Goal: Task Accomplishment & Management: Use online tool/utility

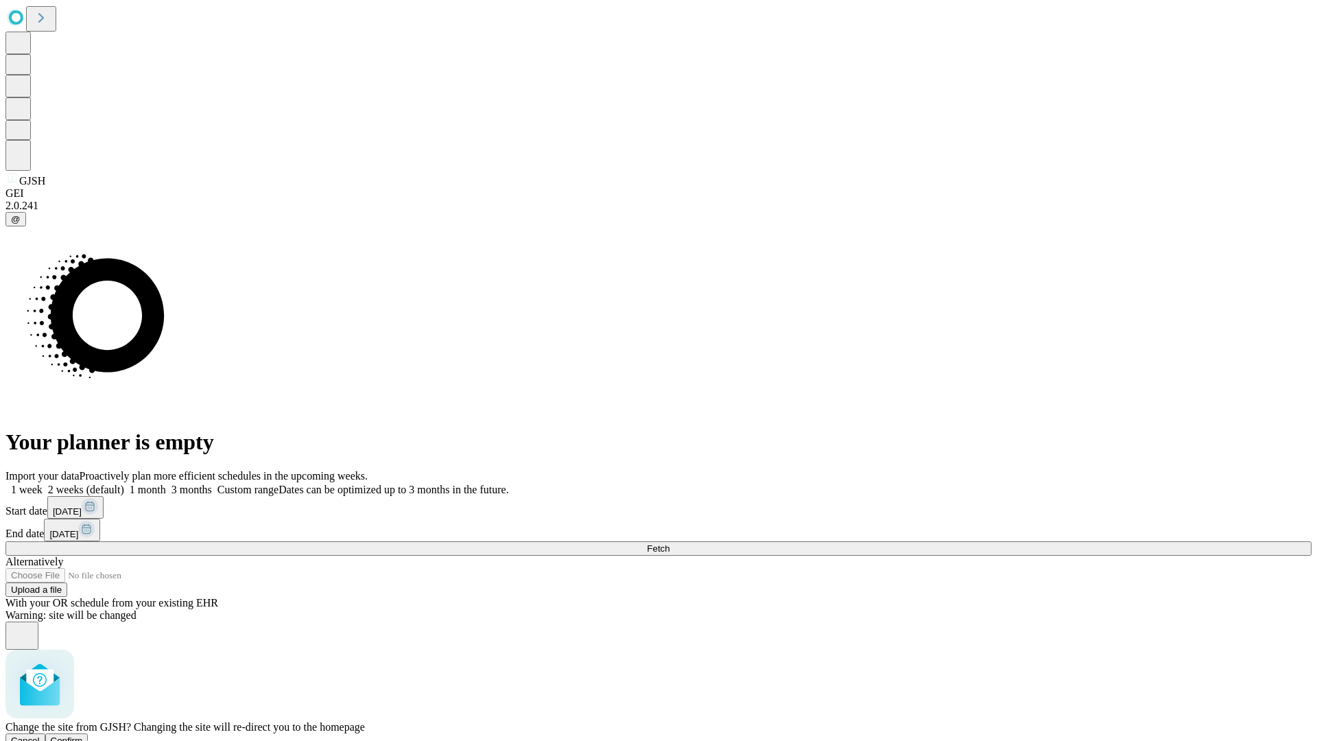
click at [83, 735] on span "Confirm" at bounding box center [67, 740] width 32 height 10
click at [166, 484] on label "1 month" at bounding box center [145, 490] width 42 height 12
click at [670, 543] on span "Fetch" at bounding box center [658, 548] width 23 height 10
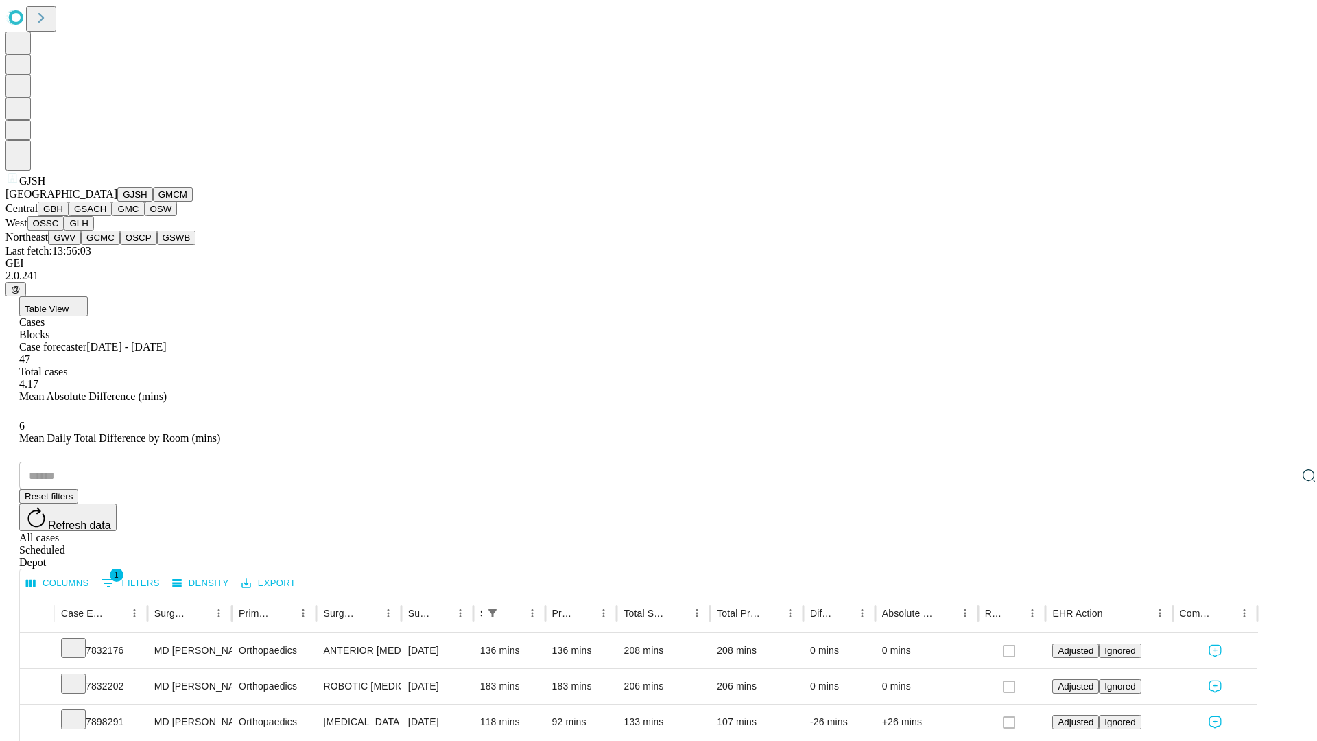
click at [153, 202] on button "GMCM" at bounding box center [173, 194] width 40 height 14
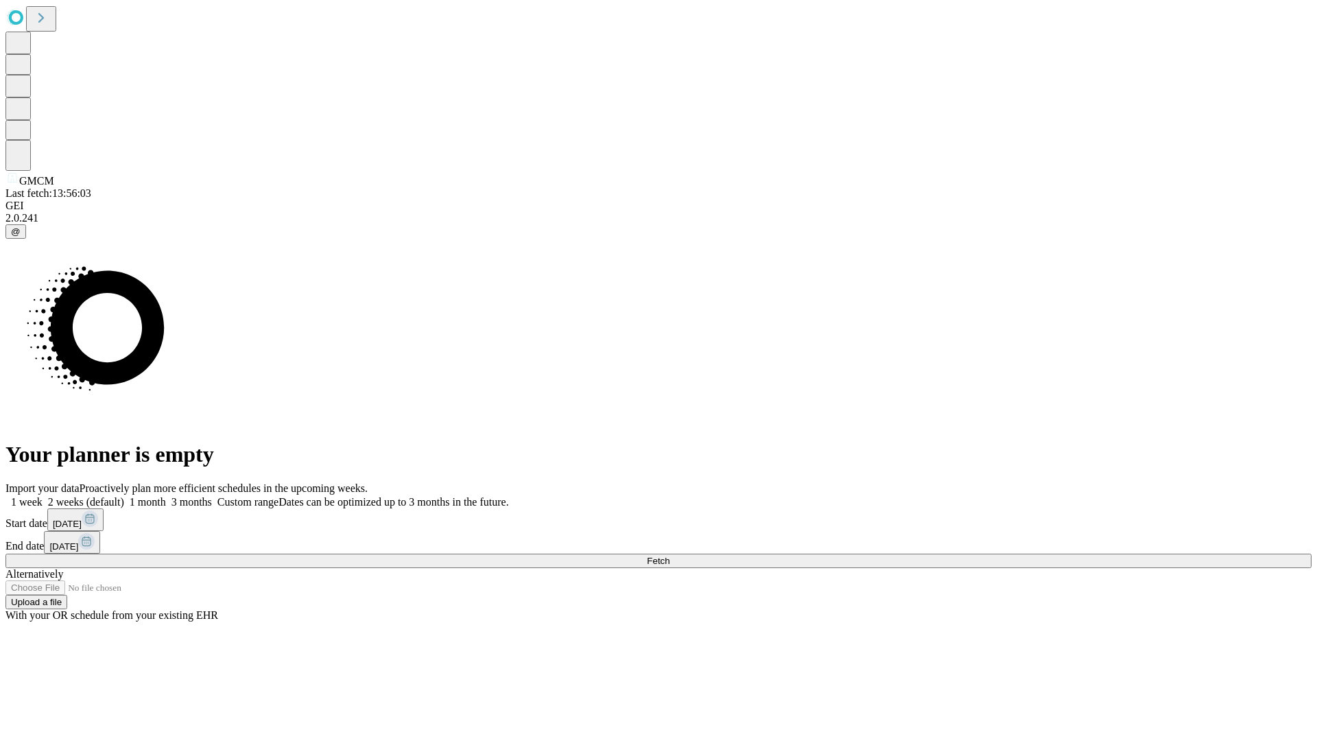
click at [166, 496] on label "1 month" at bounding box center [145, 502] width 42 height 12
click at [670, 556] on span "Fetch" at bounding box center [658, 561] width 23 height 10
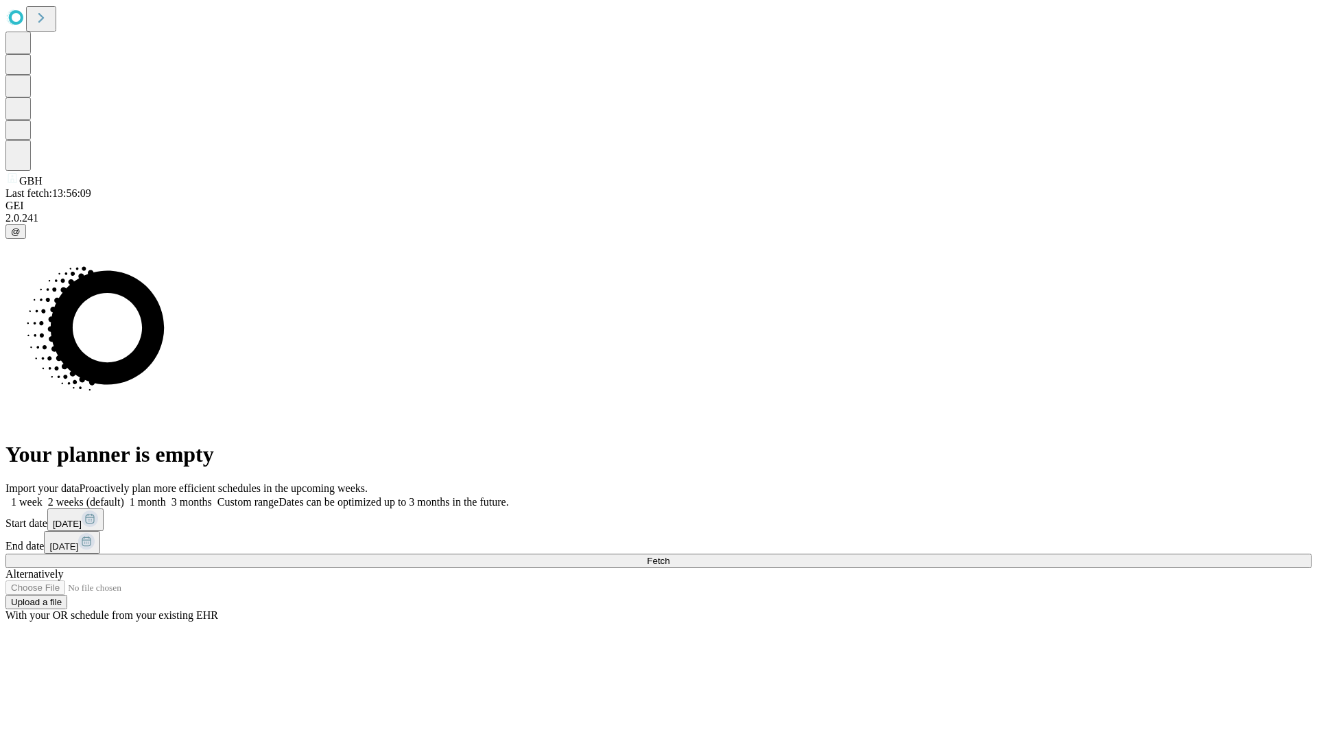
click at [166, 496] on label "1 month" at bounding box center [145, 502] width 42 height 12
click at [670, 556] on span "Fetch" at bounding box center [658, 561] width 23 height 10
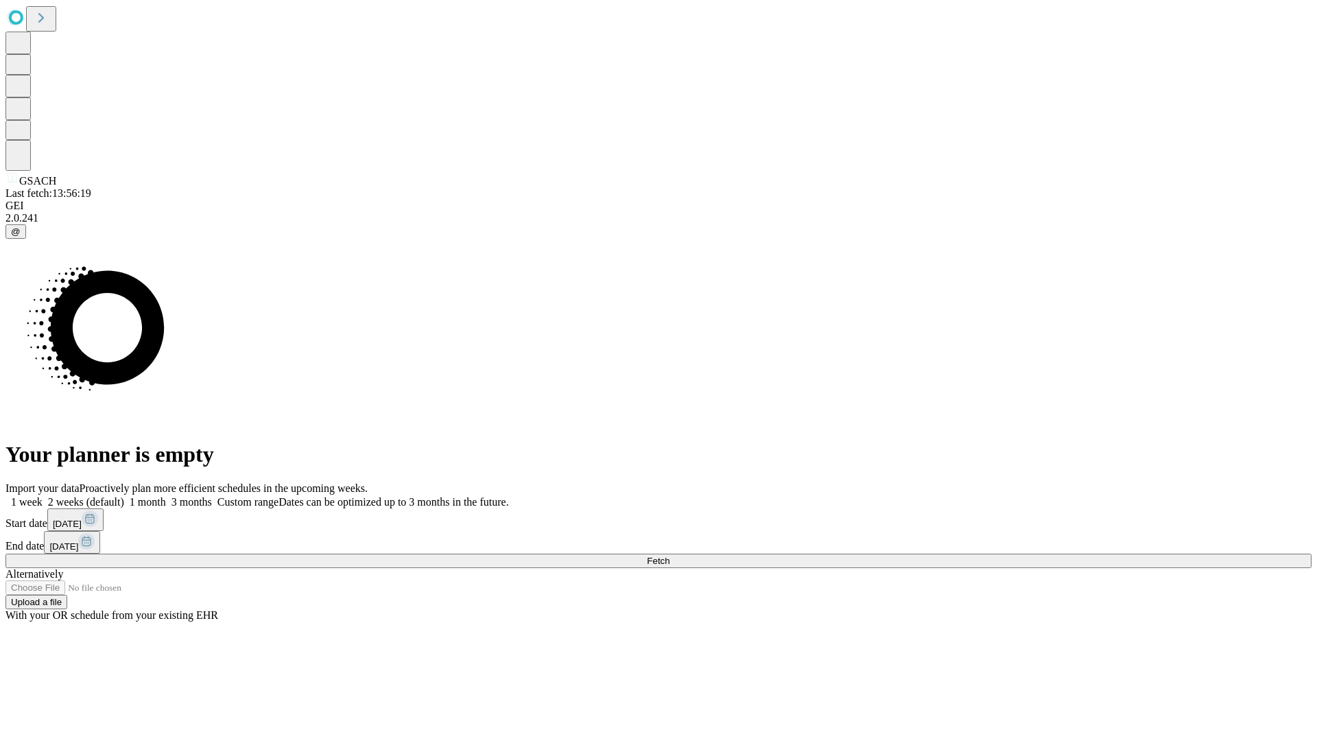
click at [166, 496] on label "1 month" at bounding box center [145, 502] width 42 height 12
click at [670, 556] on span "Fetch" at bounding box center [658, 561] width 23 height 10
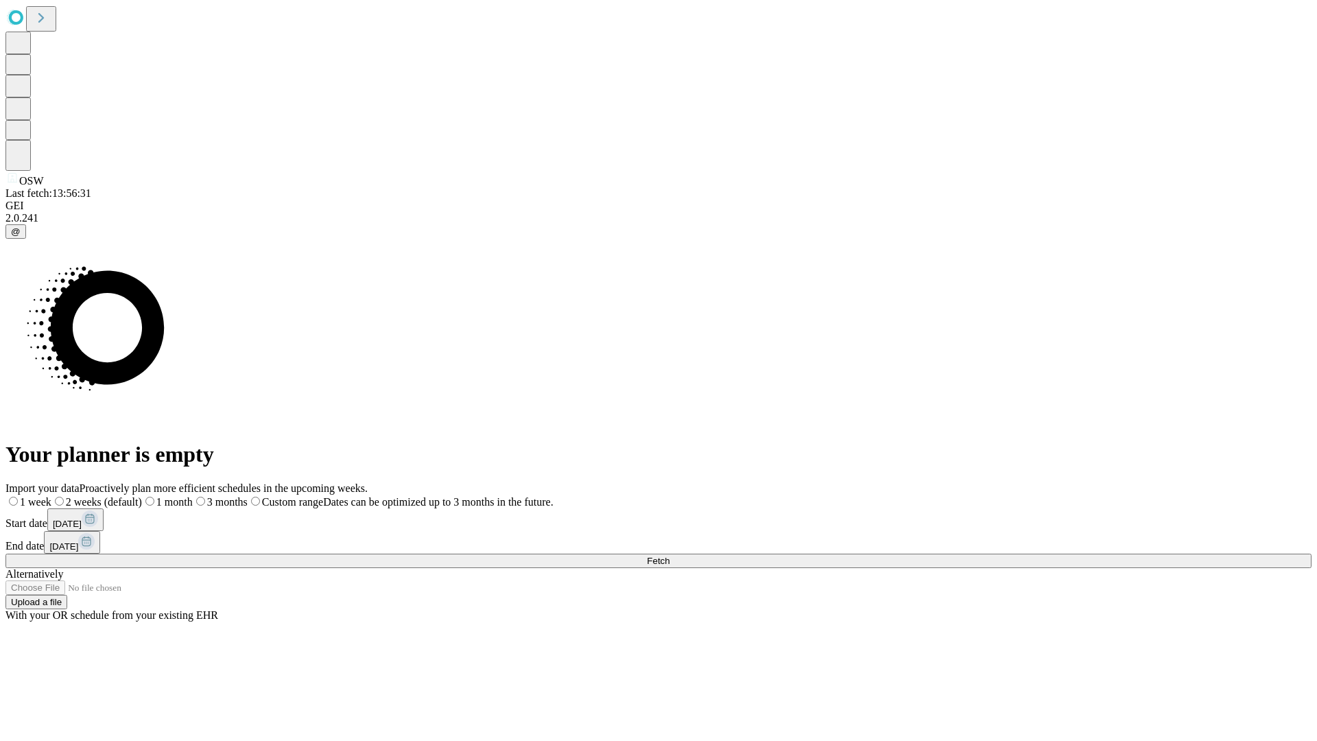
click at [193, 496] on label "1 month" at bounding box center [167, 502] width 51 height 12
click at [670, 556] on span "Fetch" at bounding box center [658, 561] width 23 height 10
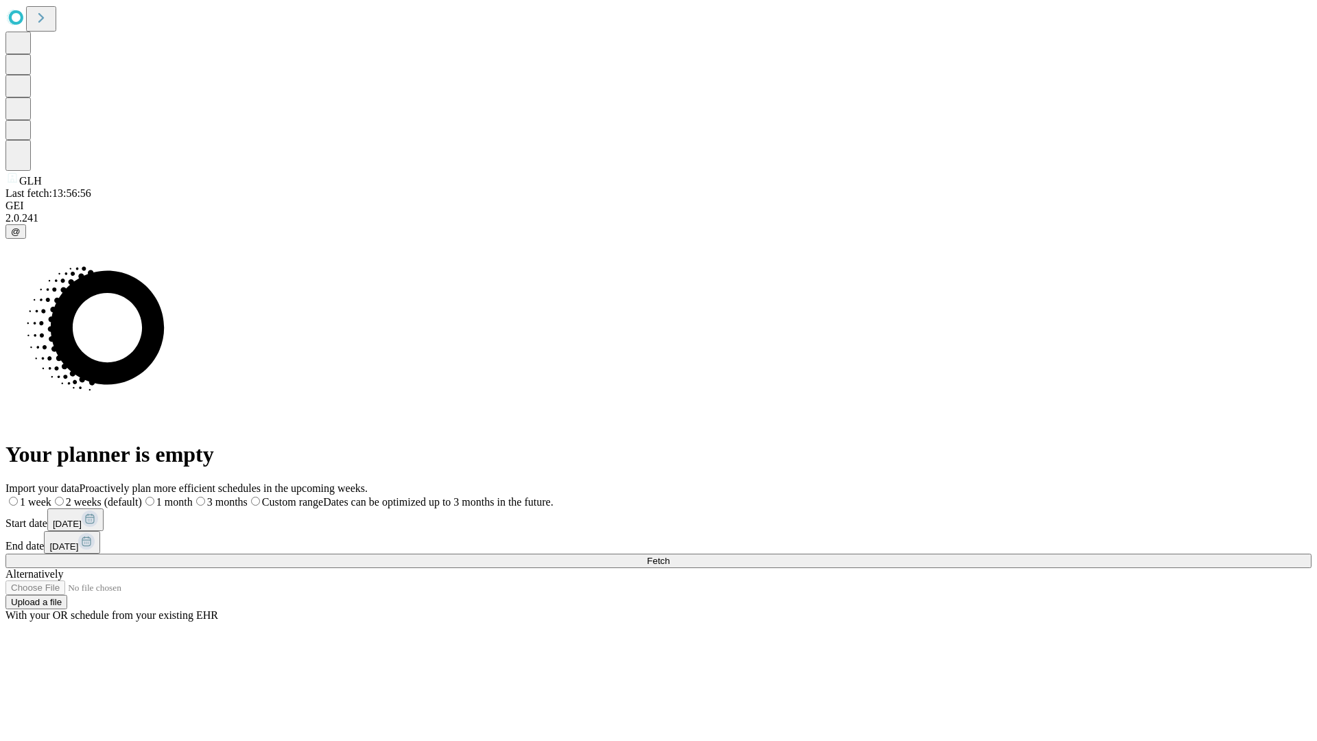
click at [193, 496] on label "1 month" at bounding box center [167, 502] width 51 height 12
click at [670, 556] on span "Fetch" at bounding box center [658, 561] width 23 height 10
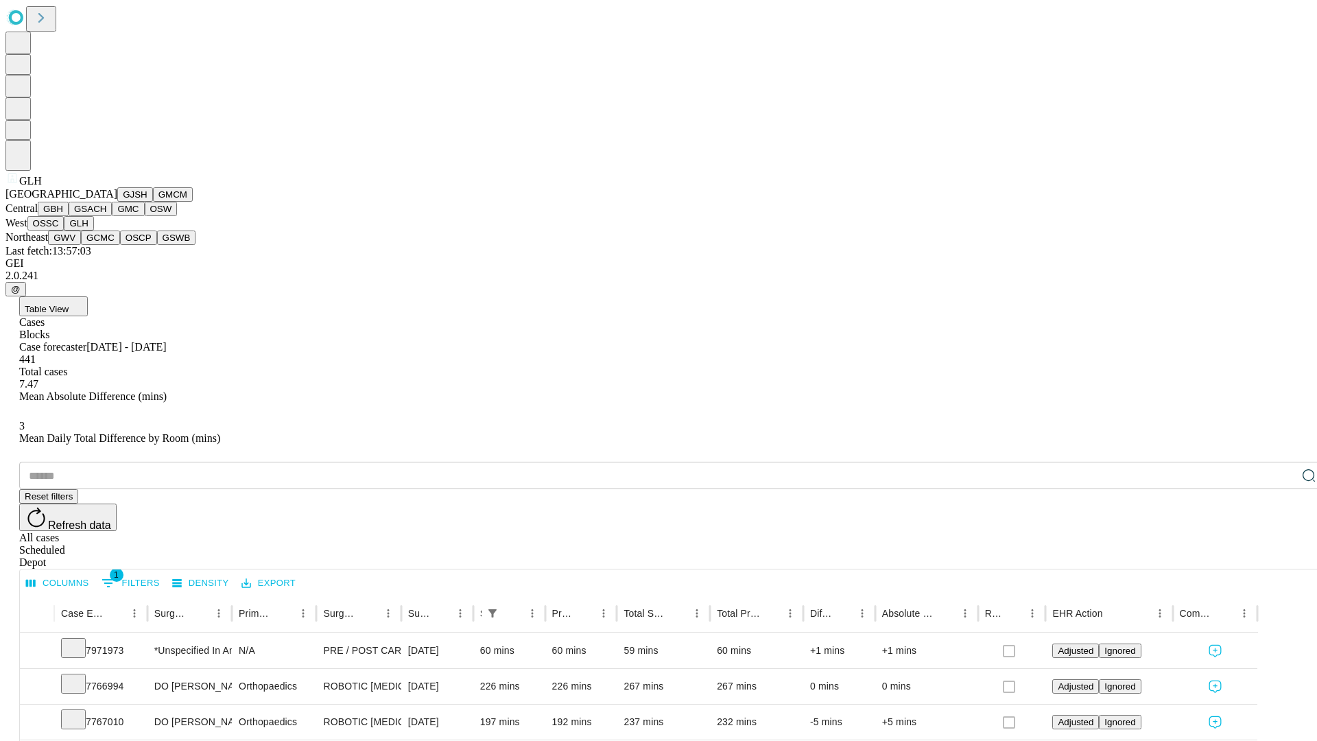
click at [81, 245] on button "GWV" at bounding box center [64, 238] width 33 height 14
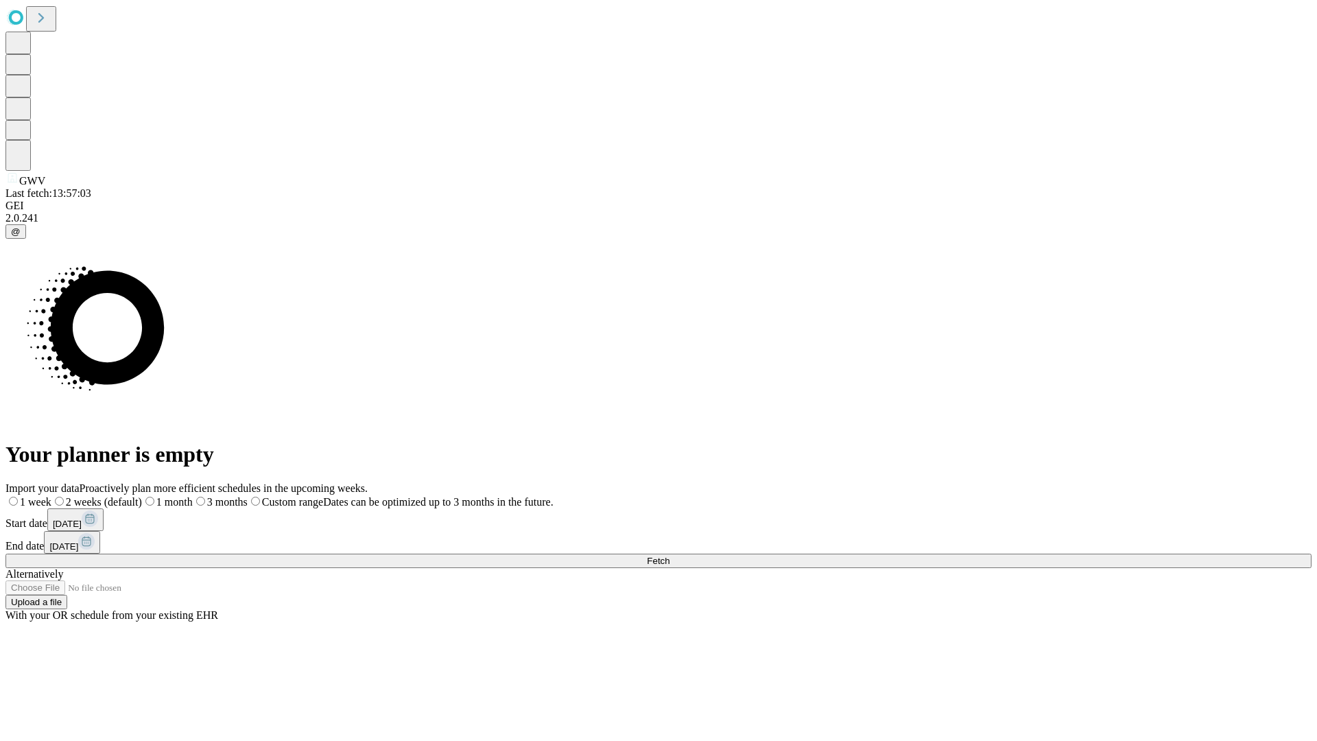
click at [193, 496] on label "1 month" at bounding box center [167, 502] width 51 height 12
click at [670, 556] on span "Fetch" at bounding box center [658, 561] width 23 height 10
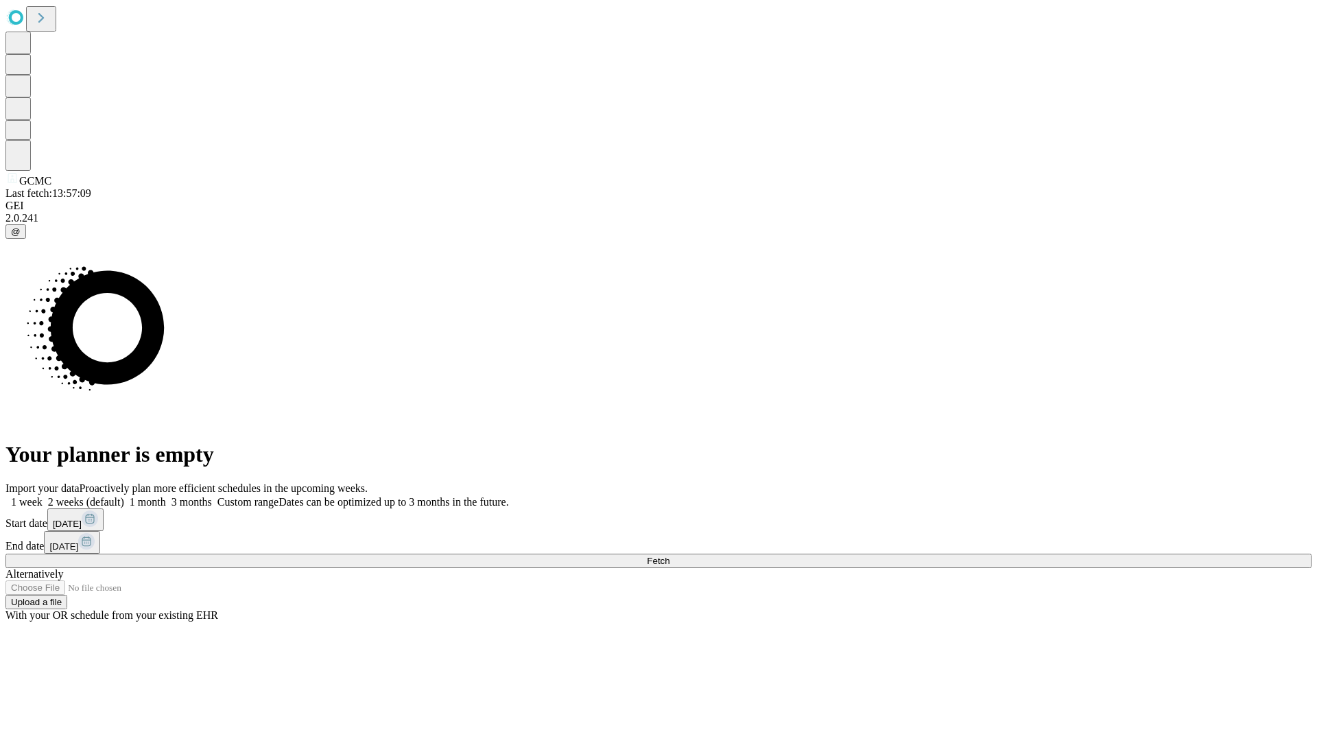
click at [166, 496] on label "1 month" at bounding box center [145, 502] width 42 height 12
click at [670, 556] on span "Fetch" at bounding box center [658, 561] width 23 height 10
